Goal: Task Accomplishment & Management: Manage account settings

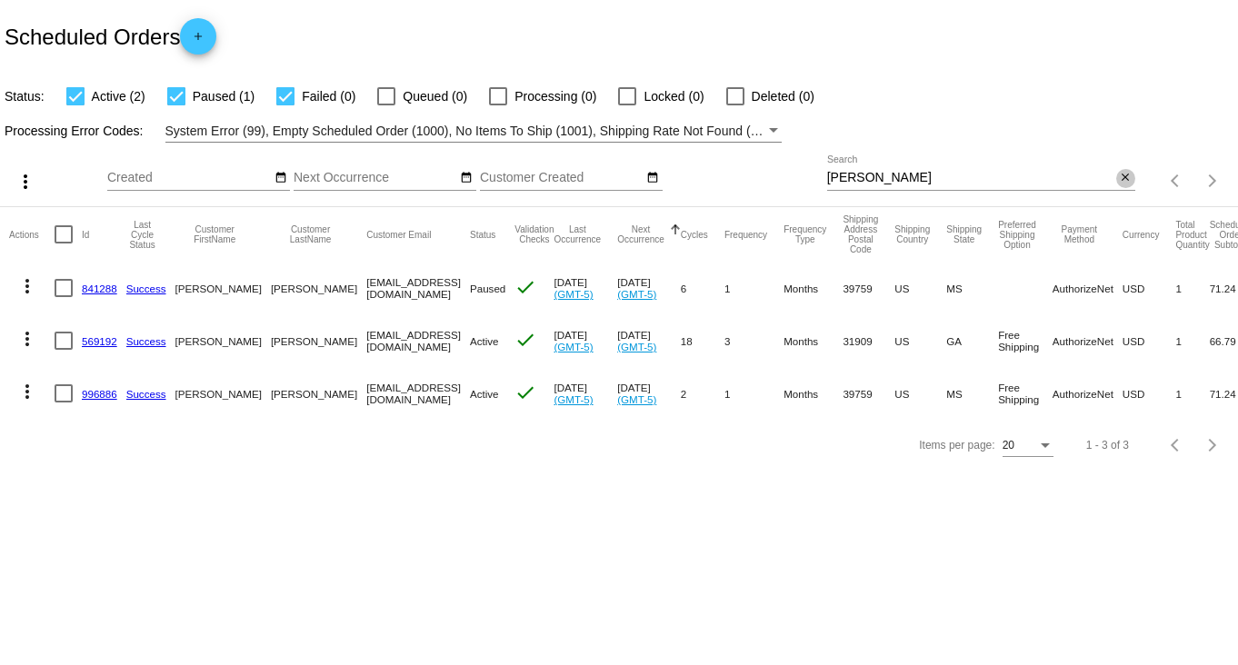
click at [1126, 177] on mat-icon "close" at bounding box center [1125, 178] width 13 height 15
click at [1122, 185] on mat-icon "search" at bounding box center [1124, 181] width 22 height 28
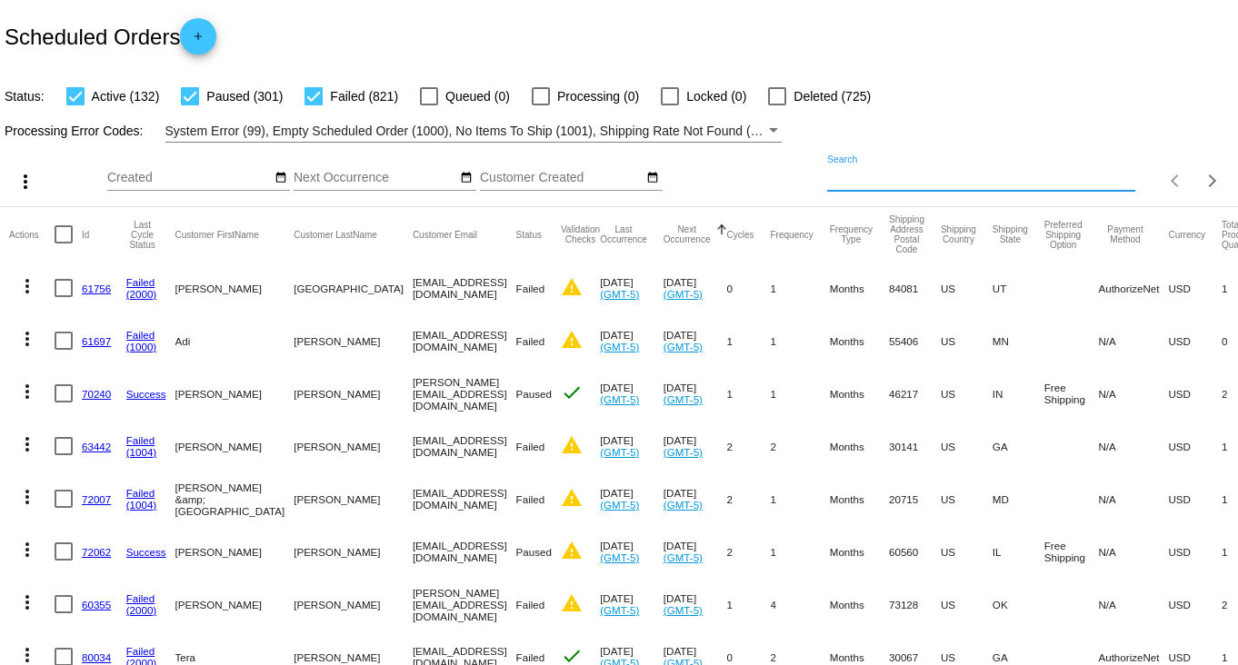
click at [1060, 176] on input "Search" at bounding box center [981, 178] width 308 height 15
paste input "[PERSON_NAME]"
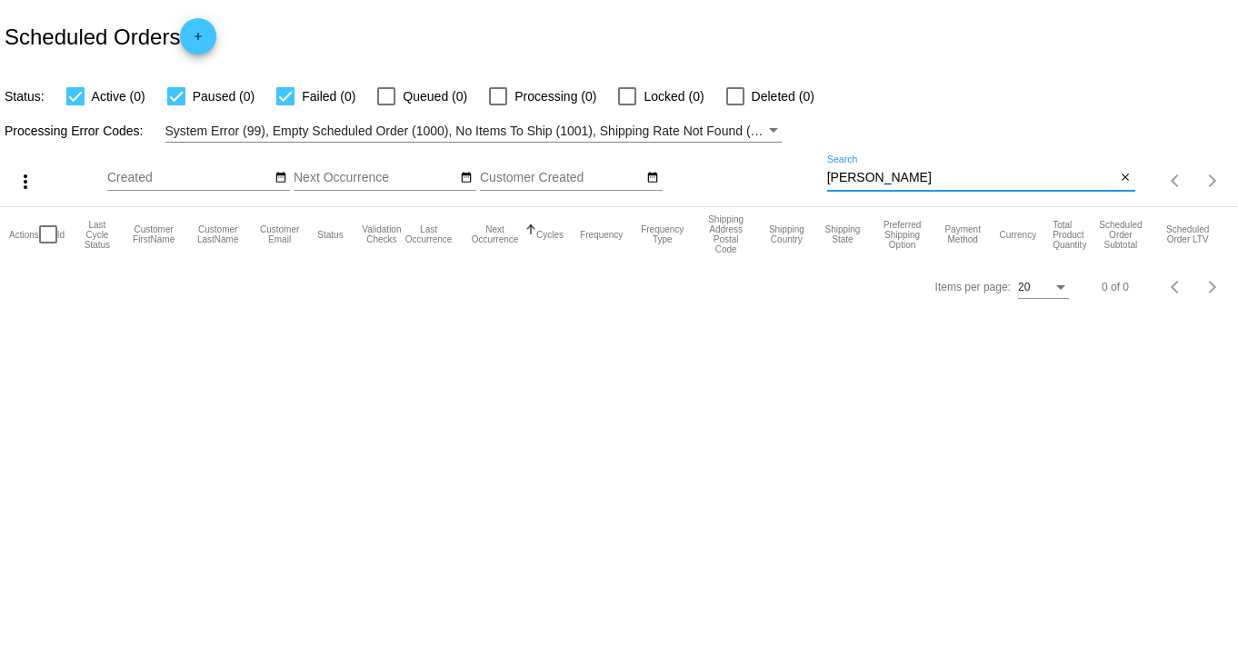
drag, startPoint x: 859, startPoint y: 174, endPoint x: 700, endPoint y: 172, distance: 159.0
click at [702, 174] on div "more_vert Oct Jan Feb Mar [DATE]" at bounding box center [619, 175] width 1238 height 65
type input "[PERSON_NAME]"
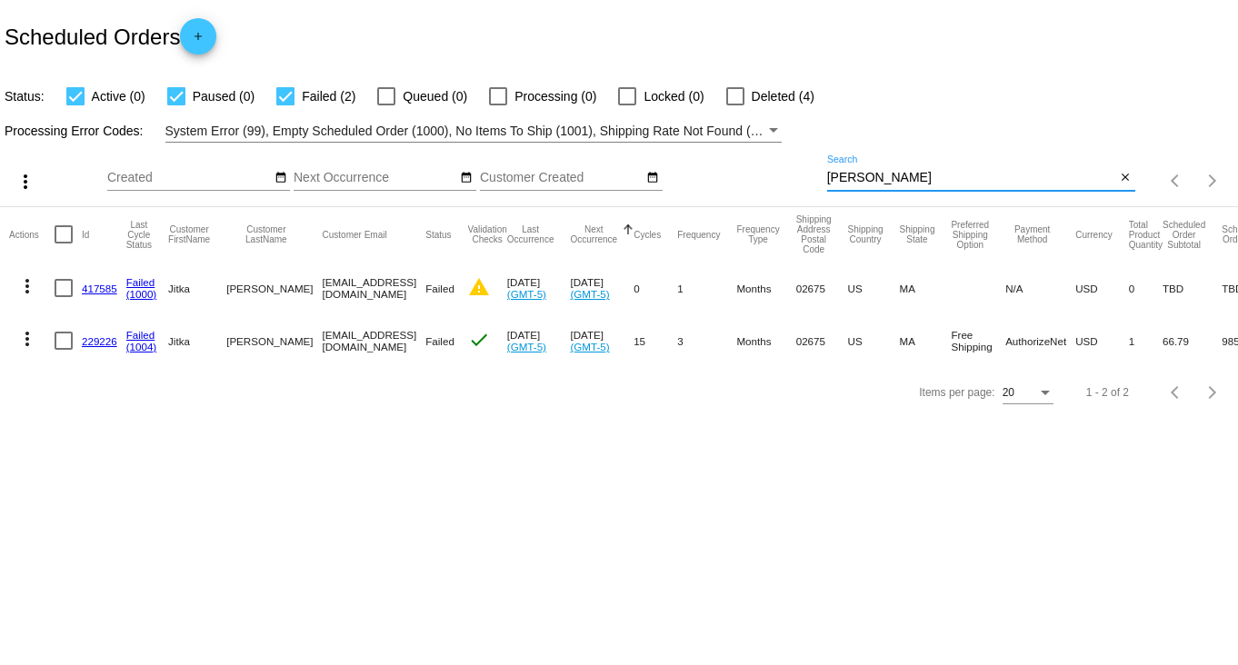
click at [104, 340] on link "229226" at bounding box center [99, 341] width 35 height 12
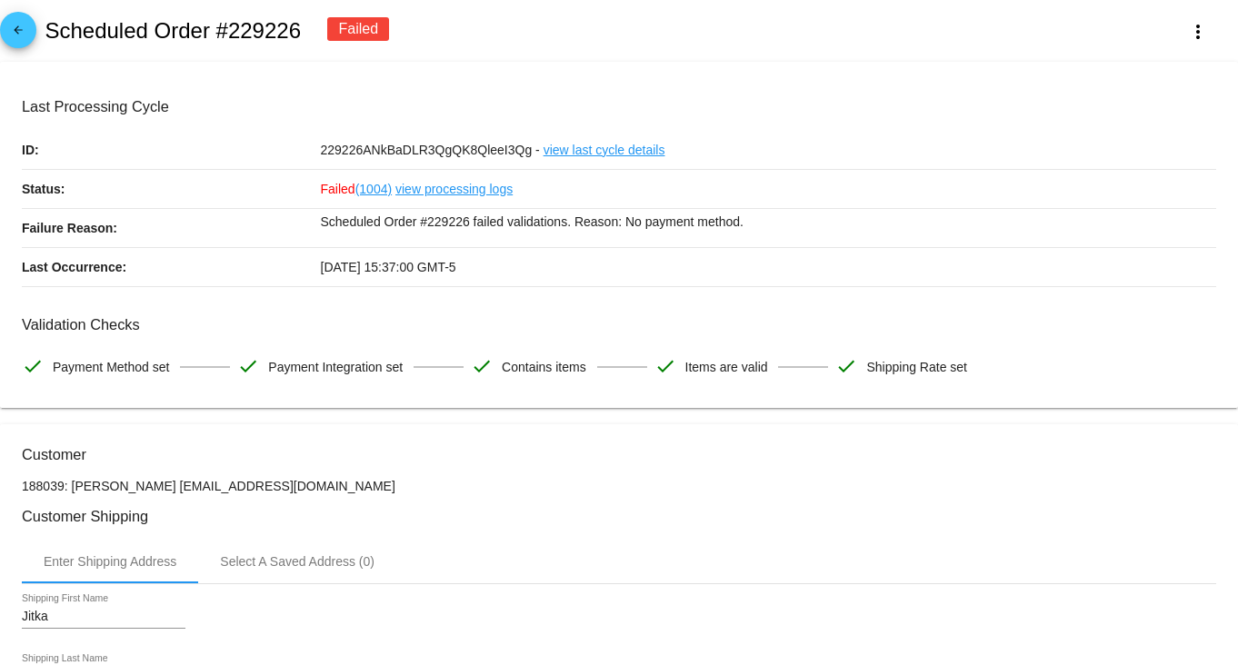
click at [400, 188] on link "view processing logs" at bounding box center [453, 189] width 117 height 38
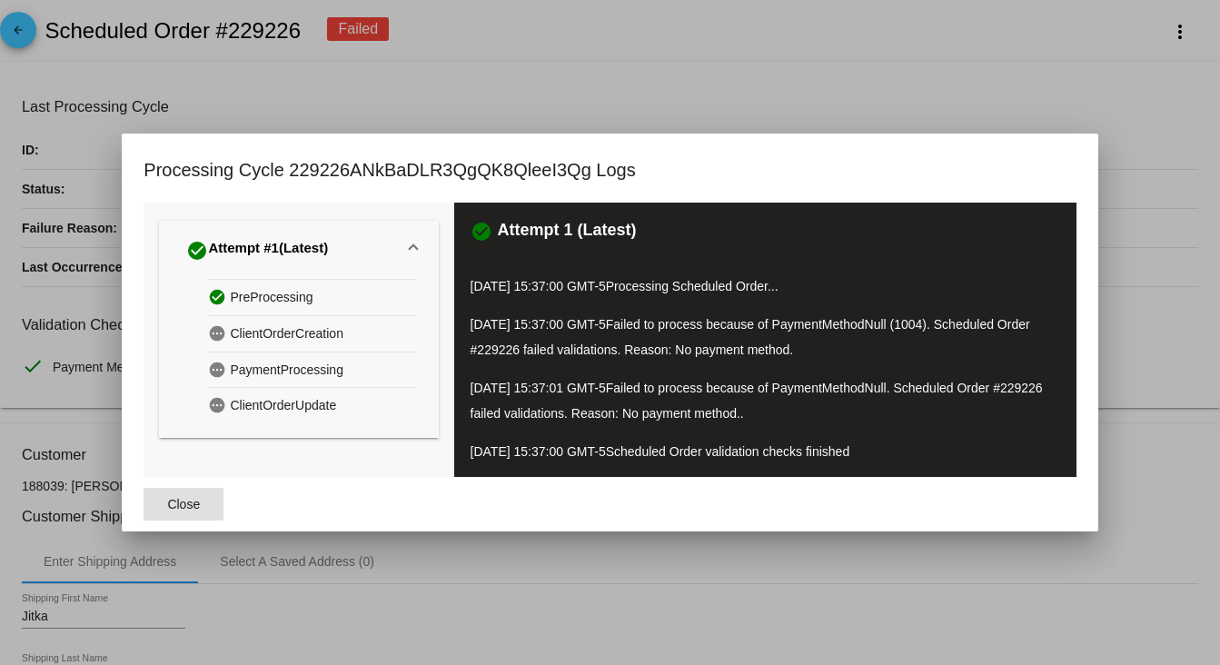
click at [608, 100] on div at bounding box center [610, 332] width 1220 height 665
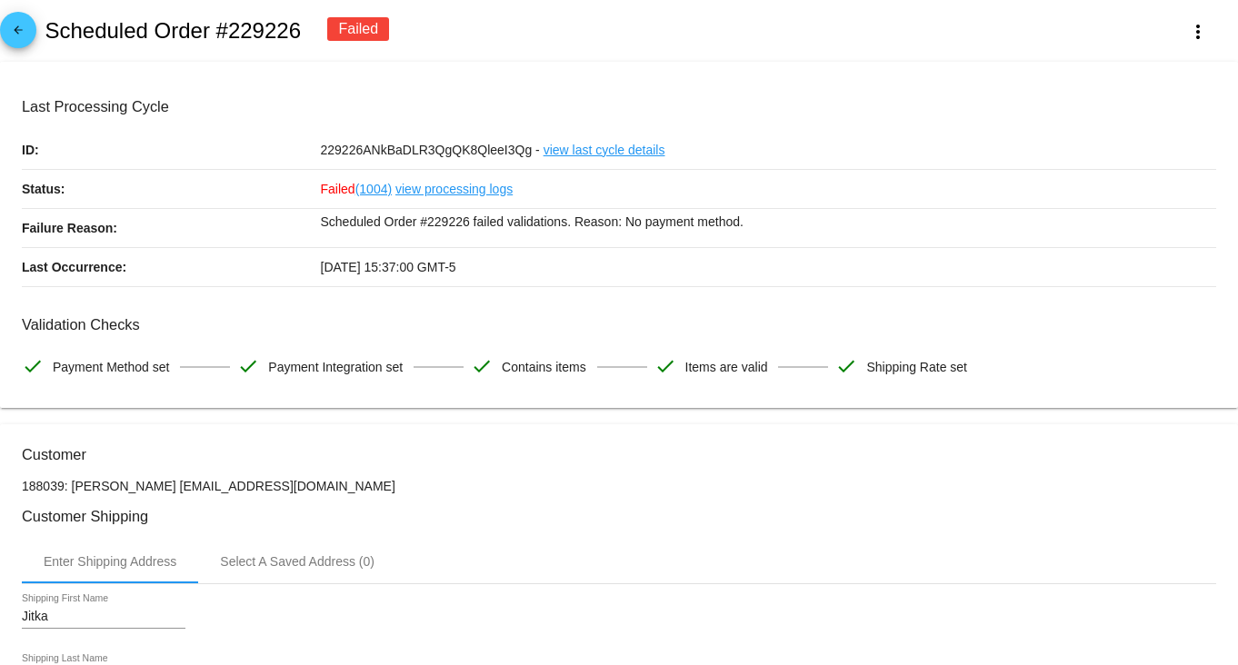
click at [364, 181] on link "(1004)" at bounding box center [373, 189] width 36 height 38
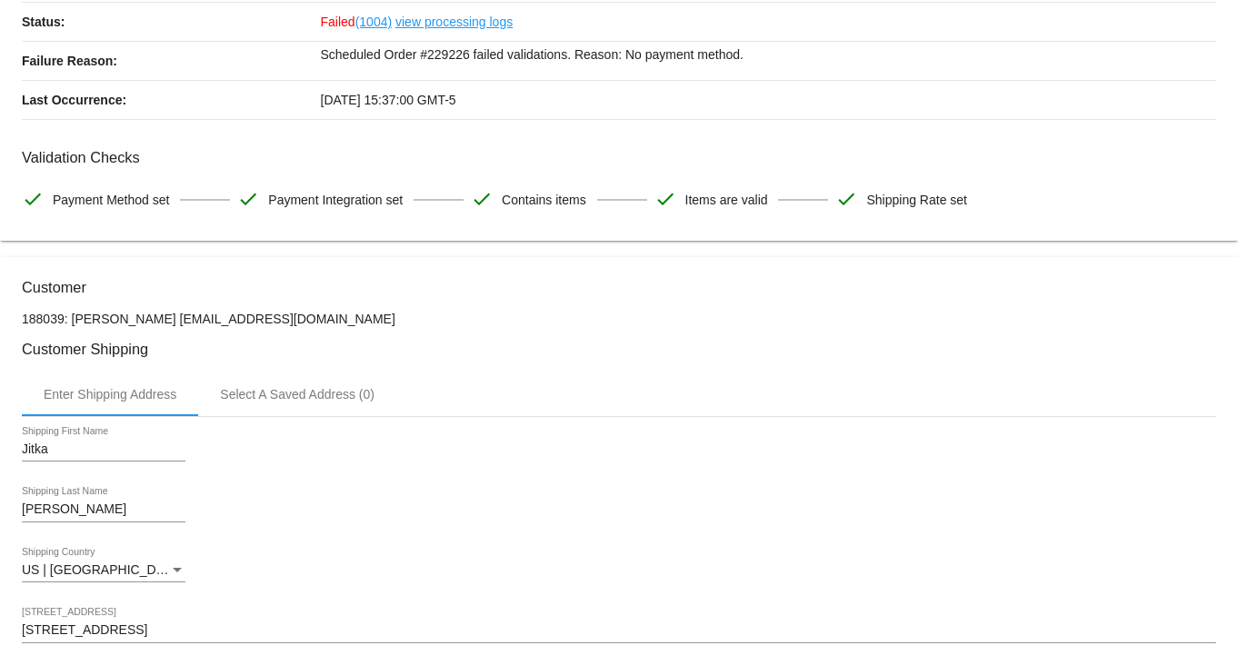
scroll to position [113, 0]
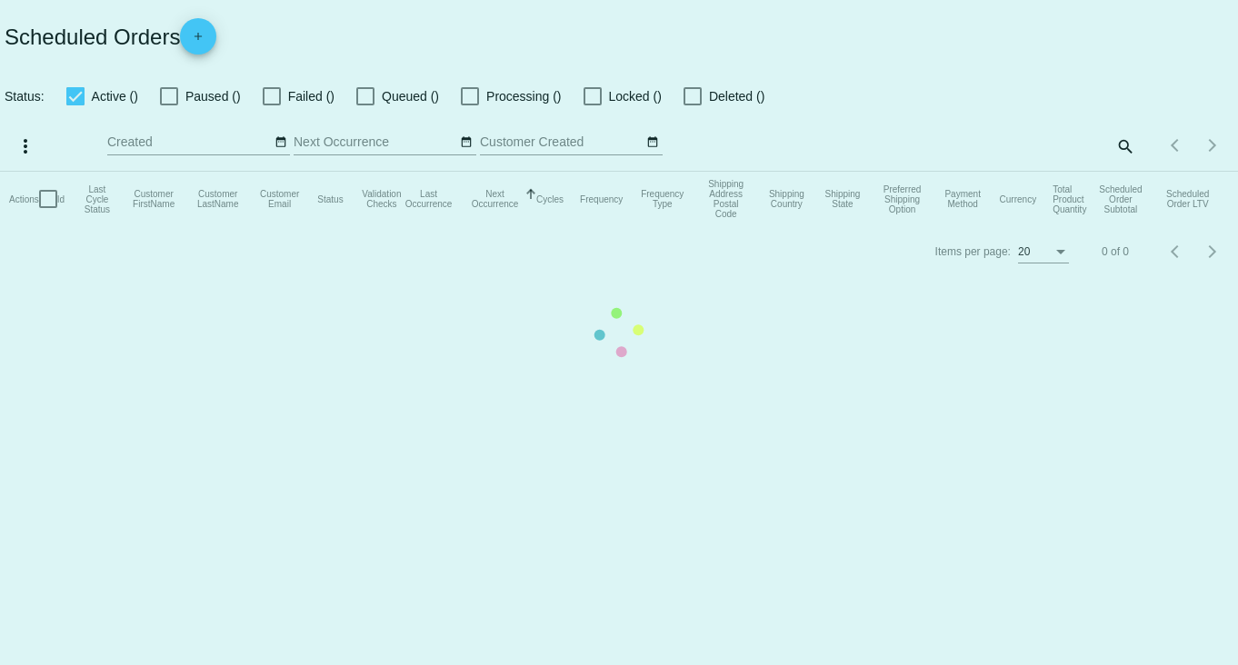
checkbox input "true"
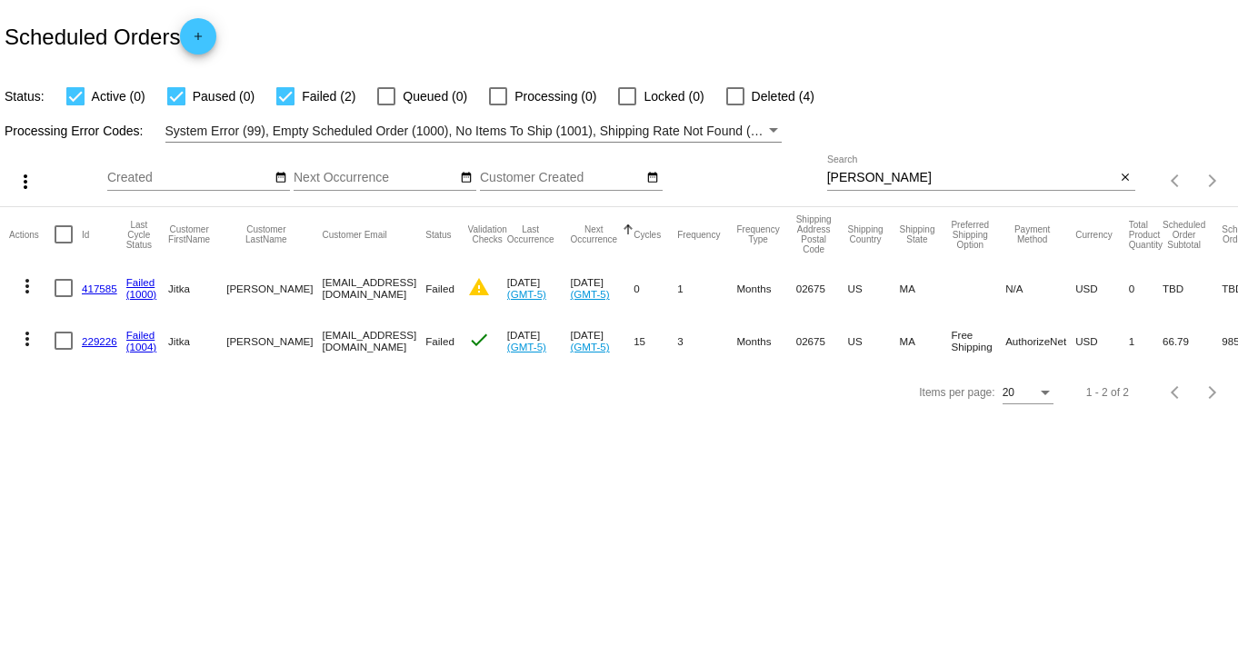
click at [95, 343] on link "229226" at bounding box center [99, 341] width 35 height 12
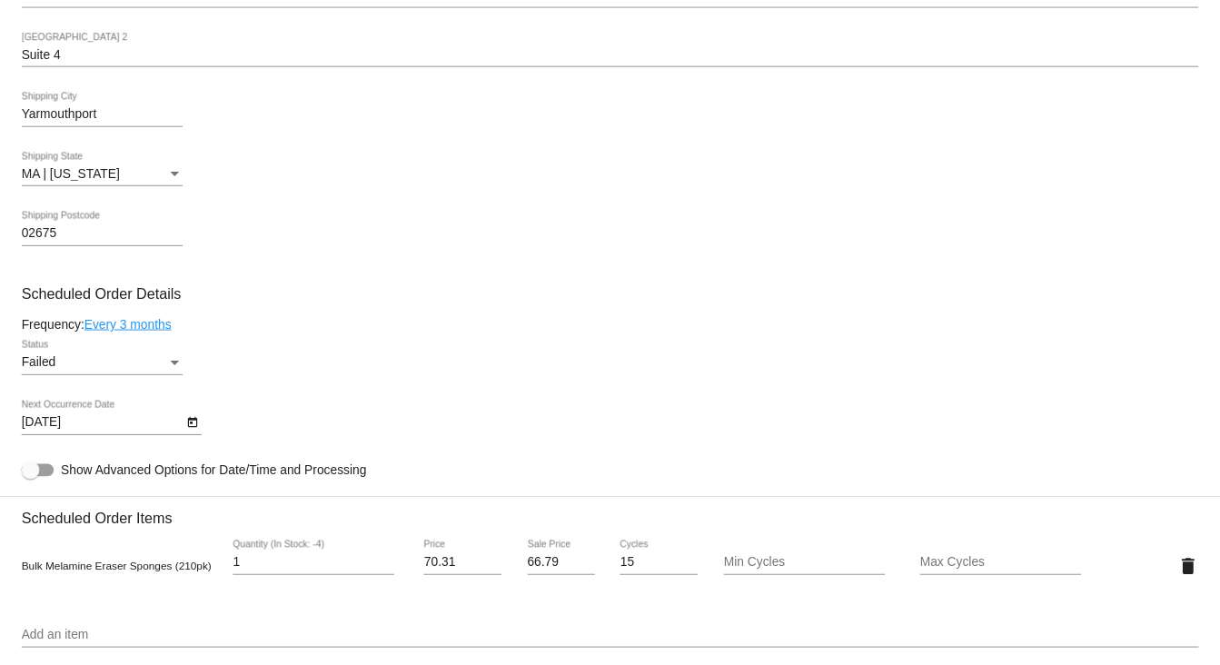
scroll to position [680, 0]
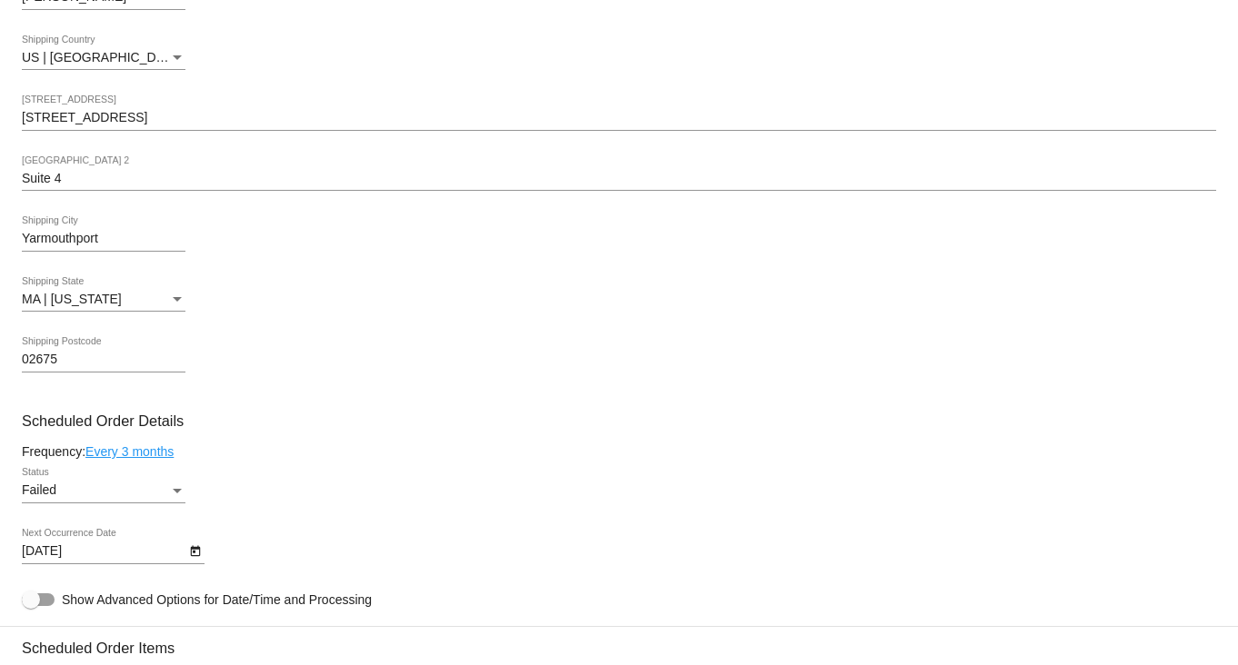
click at [176, 493] on div "Status" at bounding box center [177, 490] width 16 height 15
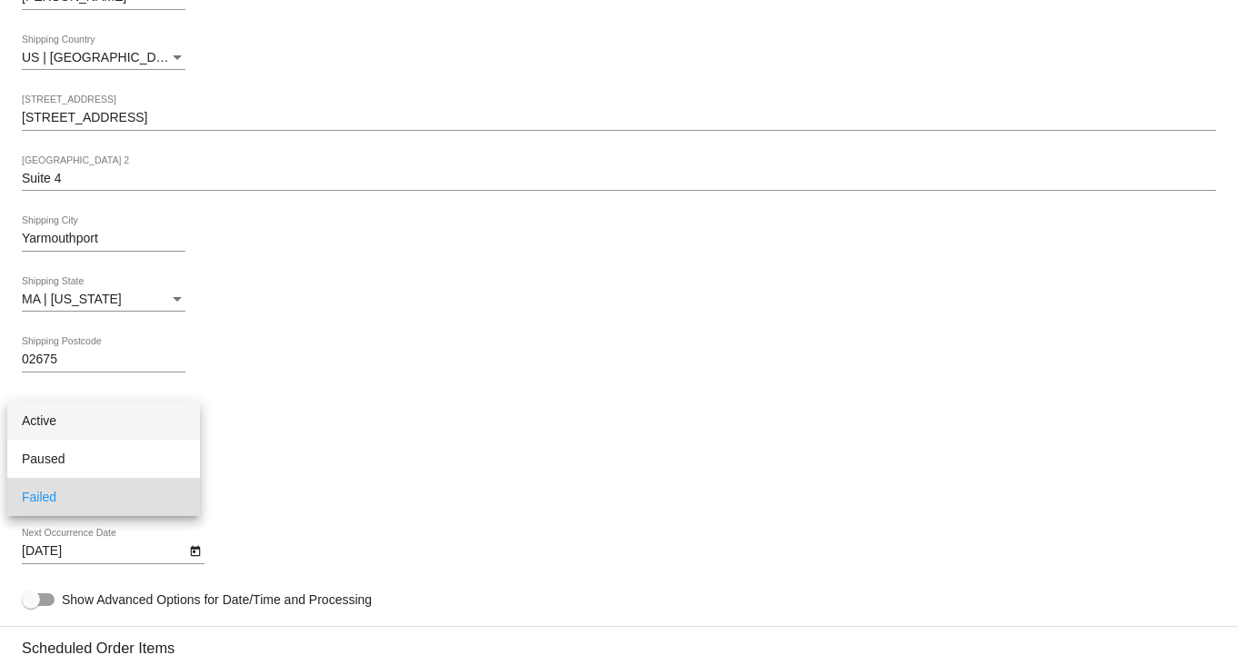
click at [159, 413] on span "Active" at bounding box center [104, 421] width 164 height 38
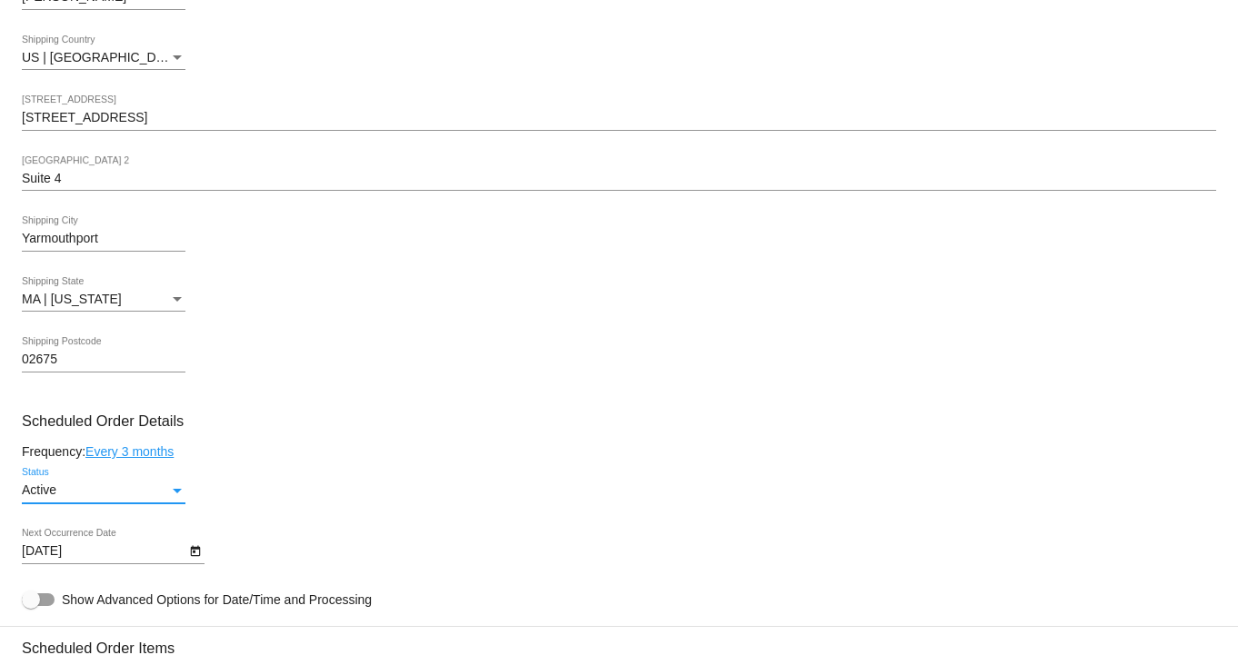
click at [166, 454] on link "Every 3 months" at bounding box center [129, 451] width 88 height 15
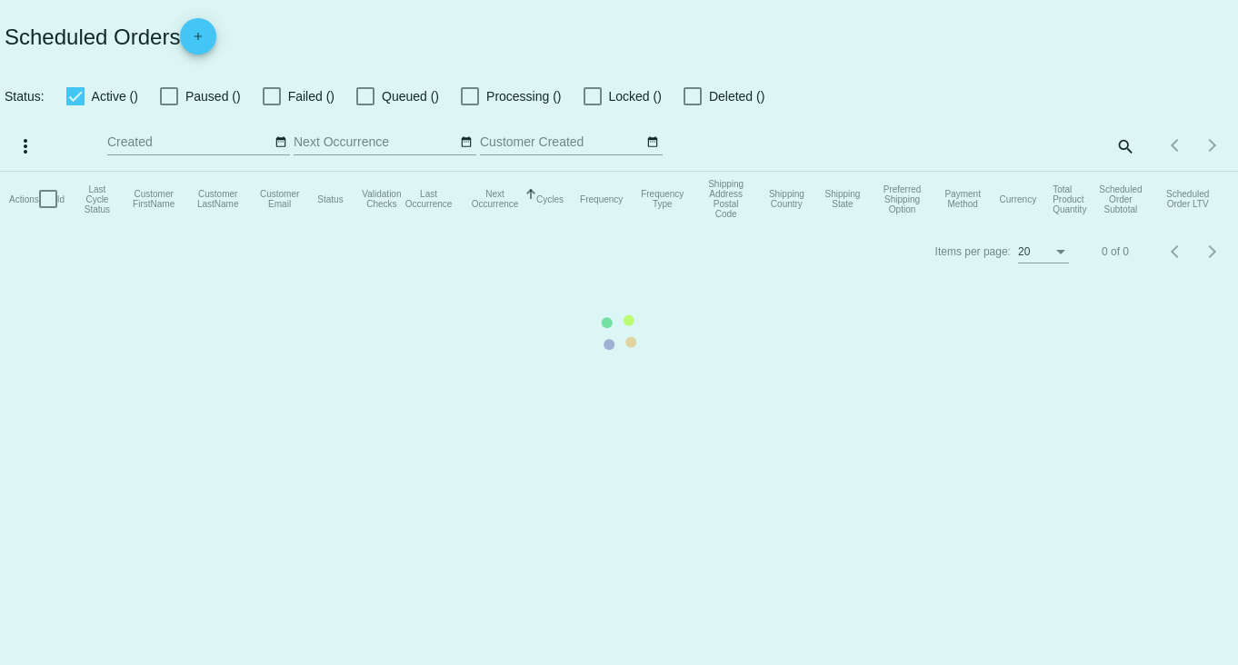
checkbox input "true"
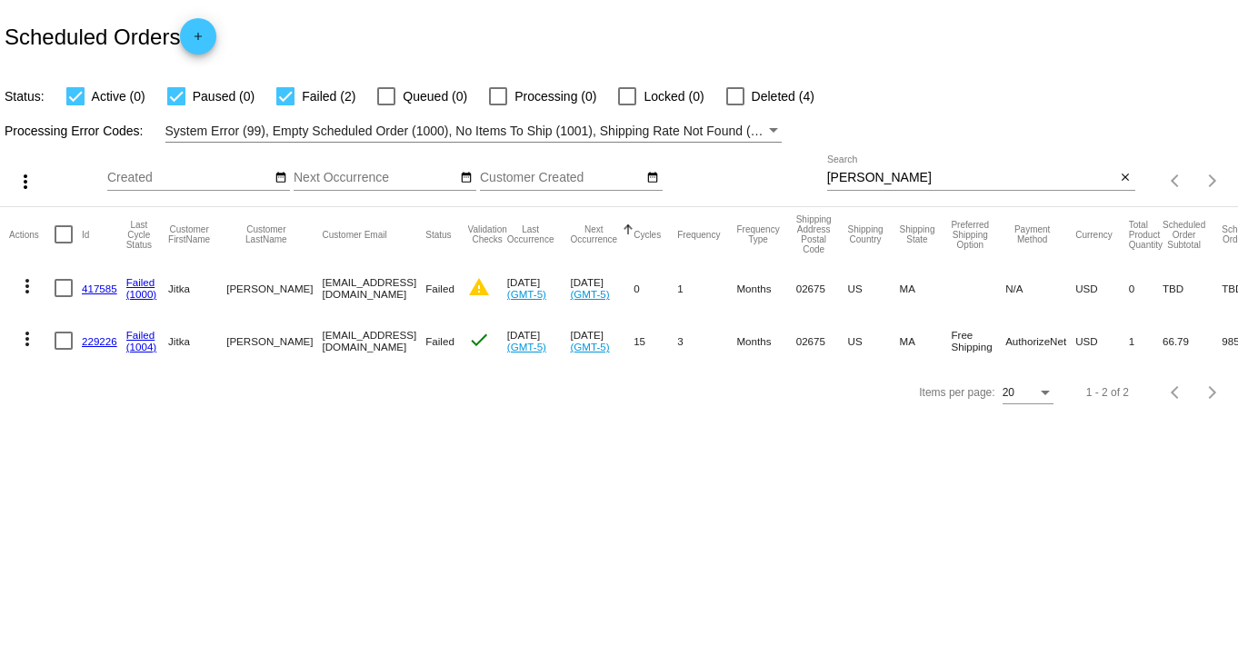
click at [89, 335] on link "229226" at bounding box center [99, 341] width 35 height 12
